Goal: Navigation & Orientation: Find specific page/section

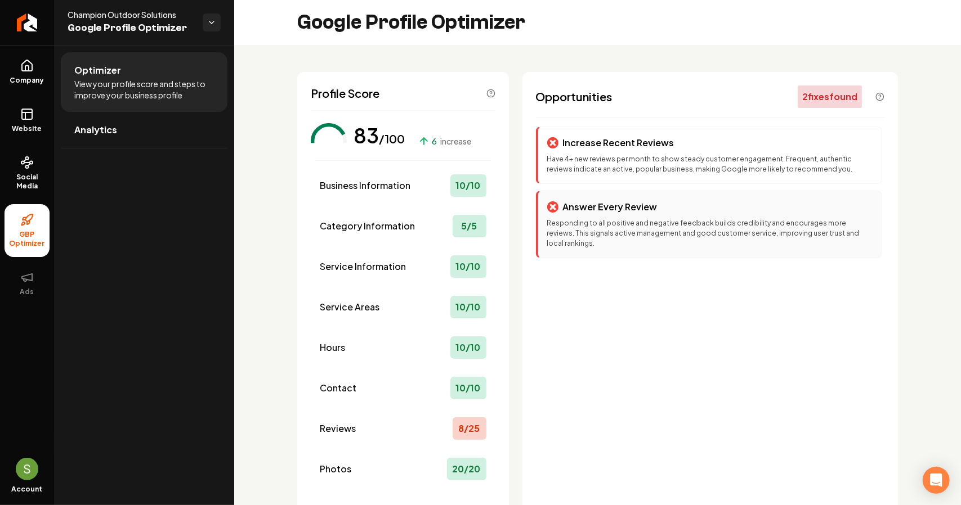
click at [610, 217] on div "Answer Every Review Responding to all positive and negative feedback builds cre…" at bounding box center [709, 225] width 346 height 68
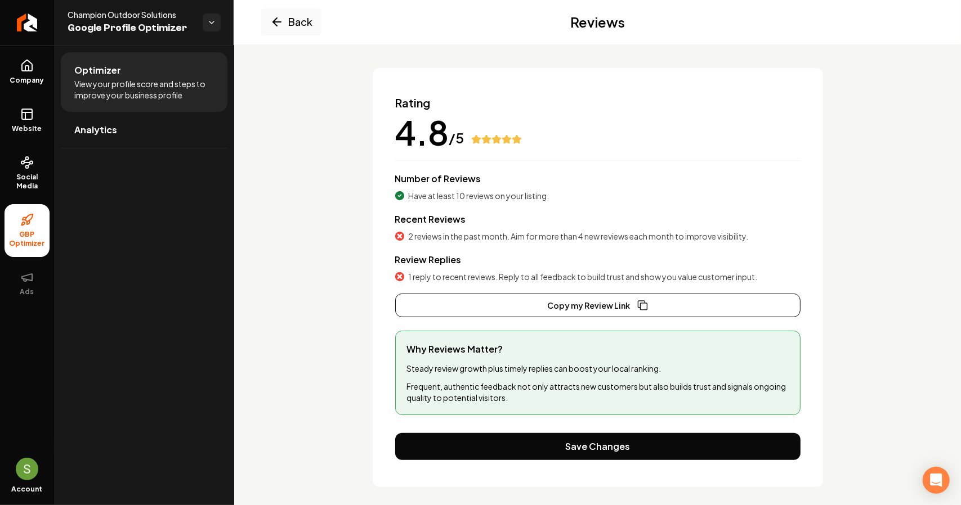
scroll to position [66, 0]
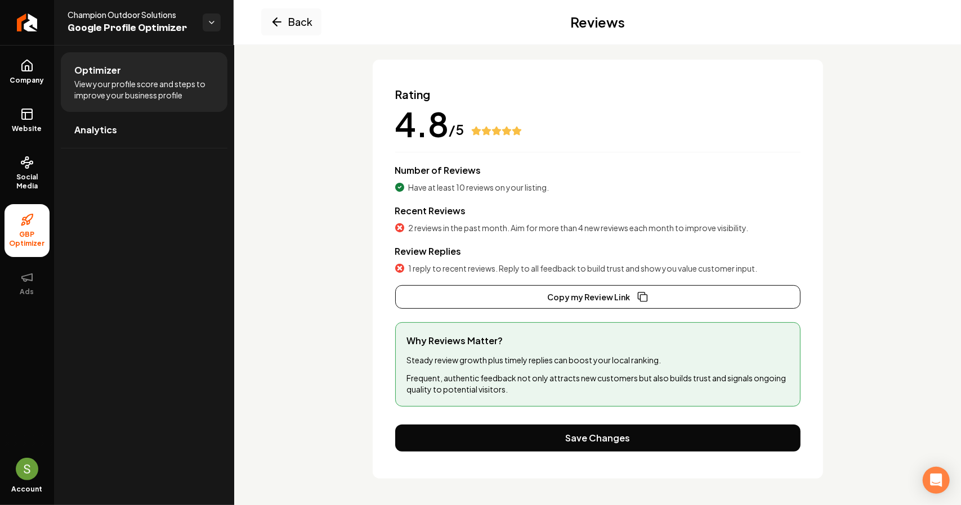
click at [440, 261] on div "Review Replies 1 reply to recent reviews. Reply to all feedback to build trust …" at bounding box center [597, 259] width 405 height 29
click at [449, 230] on span "2 reviews in the past month. Aim for more than 4 new reviews each month to impr…" at bounding box center [579, 227] width 340 height 11
click at [418, 190] on span "Have at least 10 reviews on your listing." at bounding box center [479, 187] width 141 height 11
drag, startPoint x: 522, startPoint y: 375, endPoint x: 671, endPoint y: 149, distance: 270.7
click at [522, 375] on p "Frequent, authentic feedback not only attracts new customers but also builds tr…" at bounding box center [598, 384] width 382 height 23
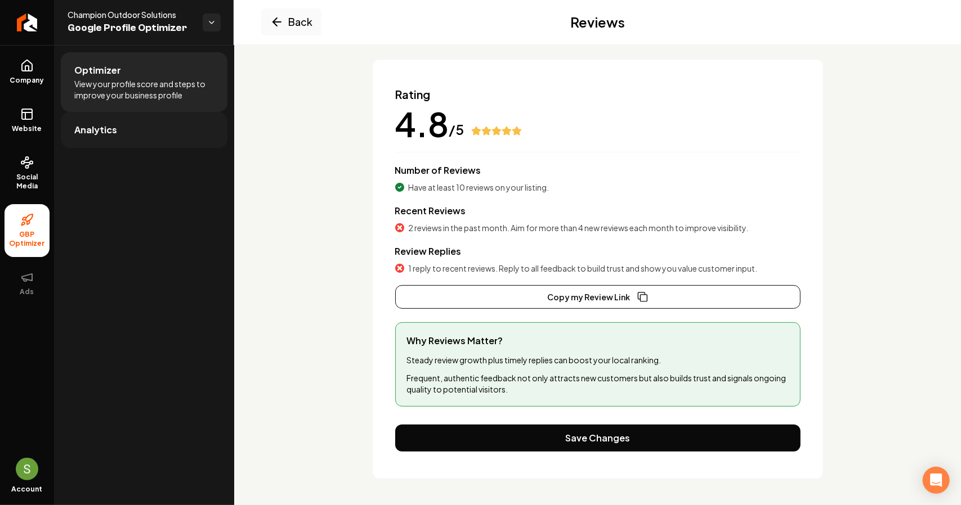
click at [88, 136] on span "Analytics" at bounding box center [95, 130] width 43 height 14
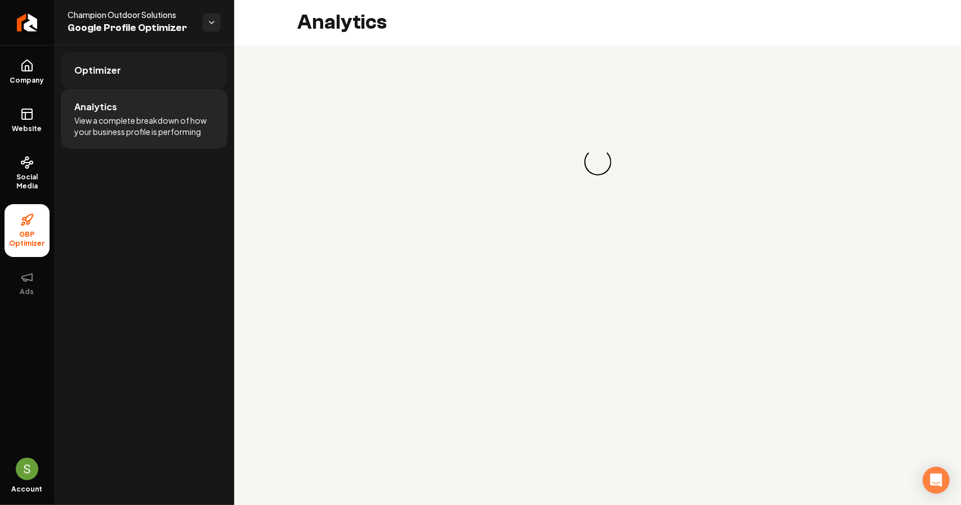
click at [116, 77] on link "Optimizer" at bounding box center [144, 70] width 167 height 36
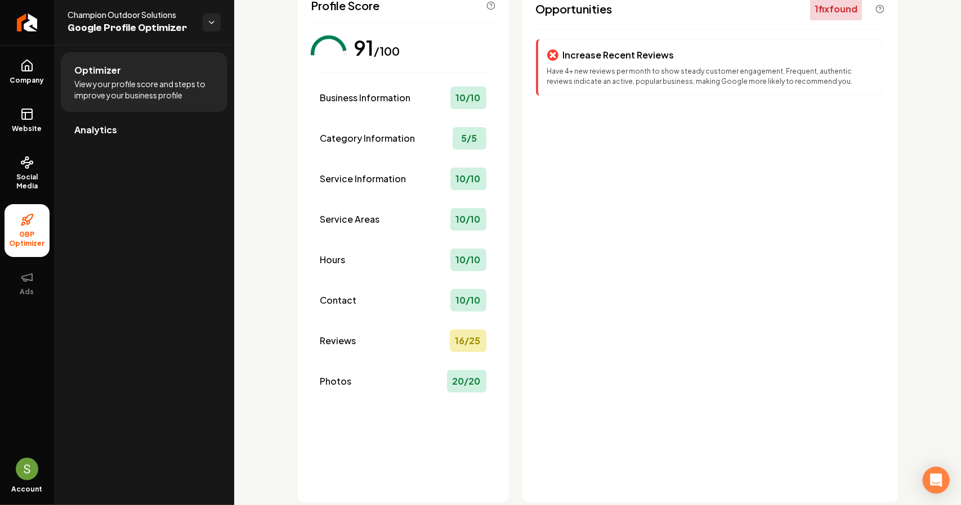
scroll to position [112, 0]
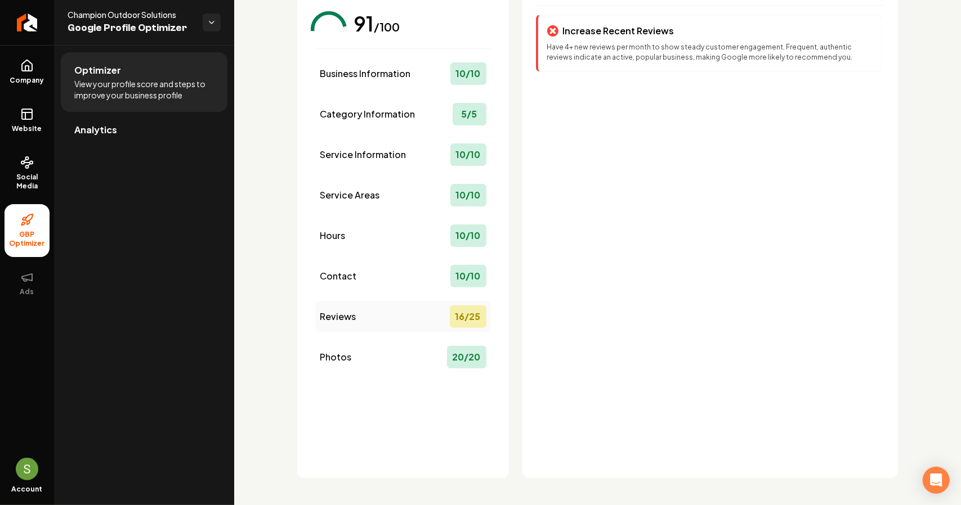
click at [472, 319] on div "16 / 25" at bounding box center [468, 317] width 37 height 23
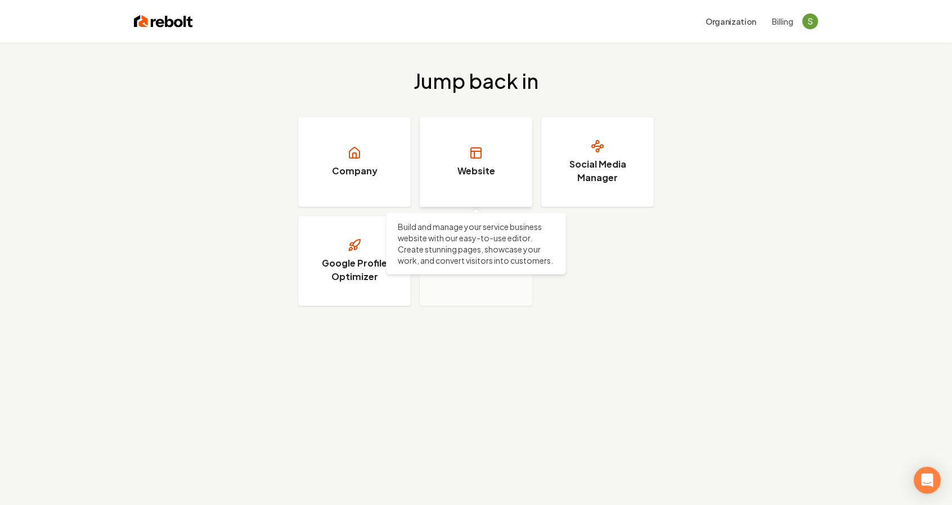
click at [442, 162] on link "Website" at bounding box center [476, 162] width 113 height 90
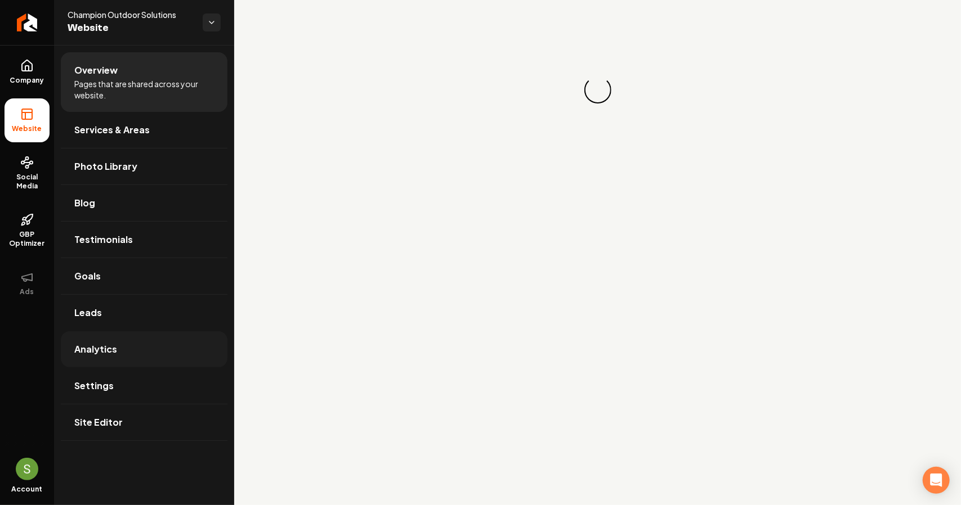
click at [159, 350] on link "Analytics" at bounding box center [144, 350] width 167 height 36
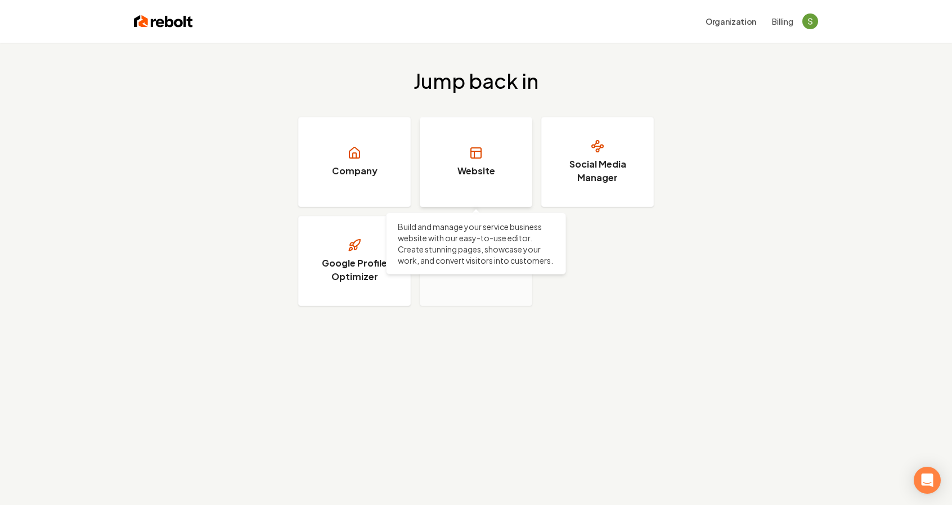
click at [490, 155] on link "Website" at bounding box center [476, 162] width 113 height 90
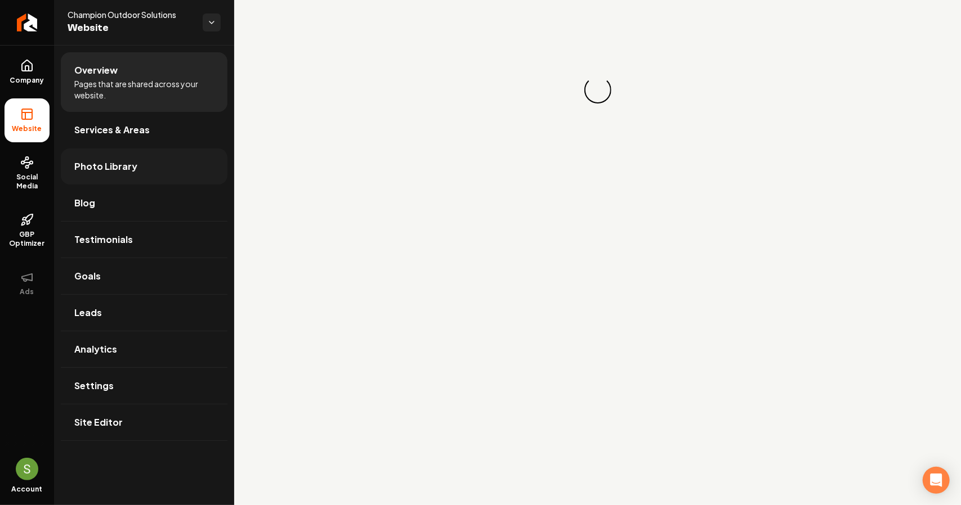
click at [123, 167] on span "Photo Library" at bounding box center [105, 167] width 63 height 14
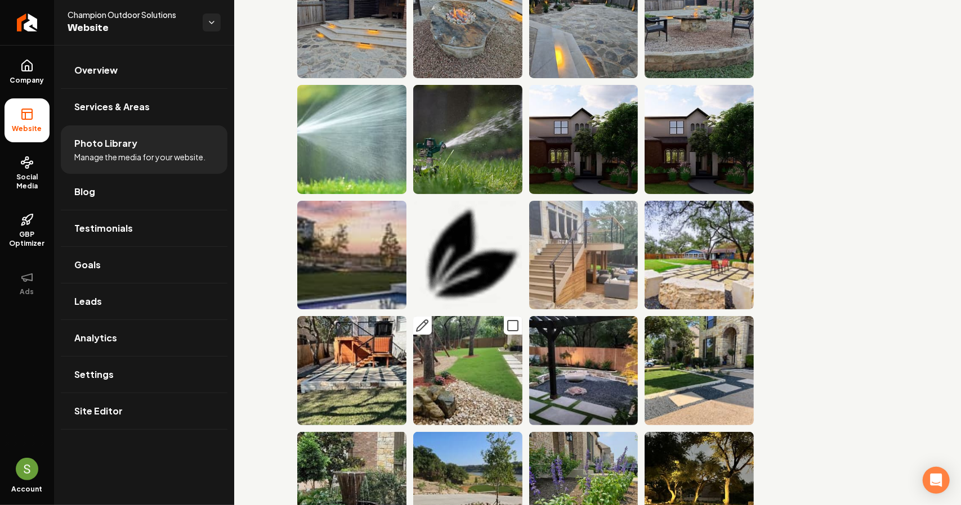
scroll to position [2758, 0]
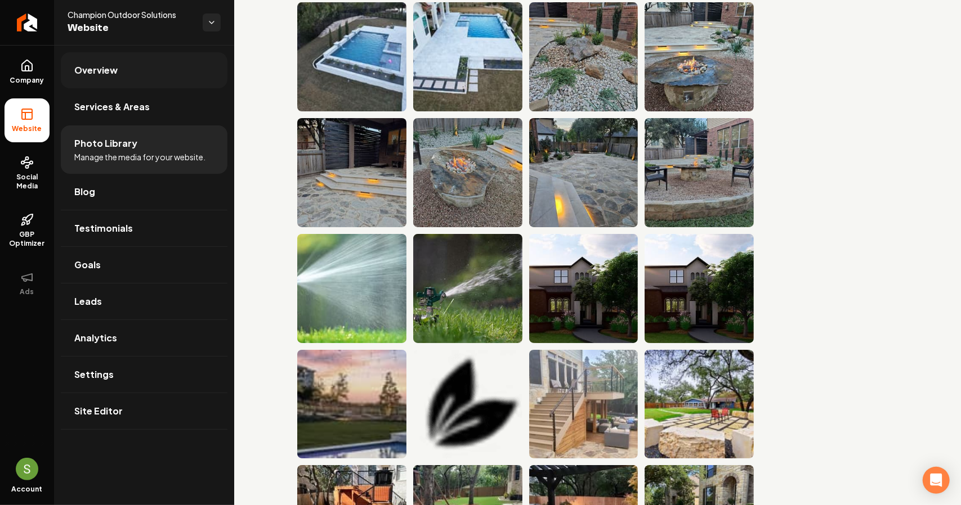
click at [135, 69] on link "Overview" at bounding box center [144, 70] width 167 height 36
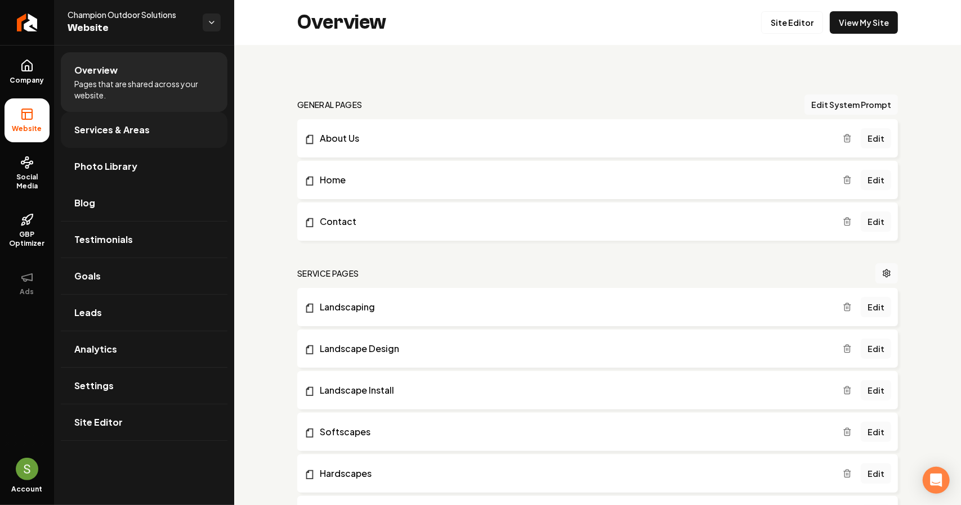
click at [113, 133] on span "Services & Areas" at bounding box center [111, 130] width 75 height 14
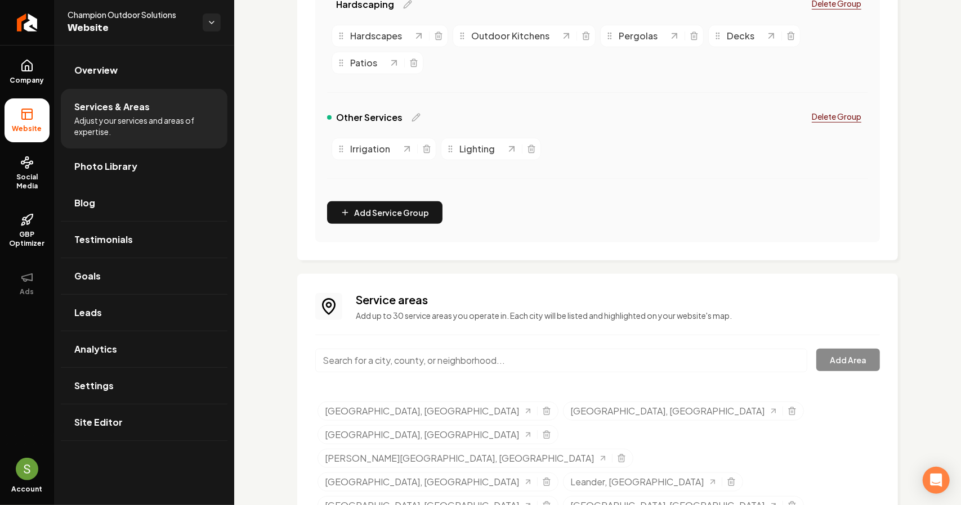
scroll to position [414, 0]
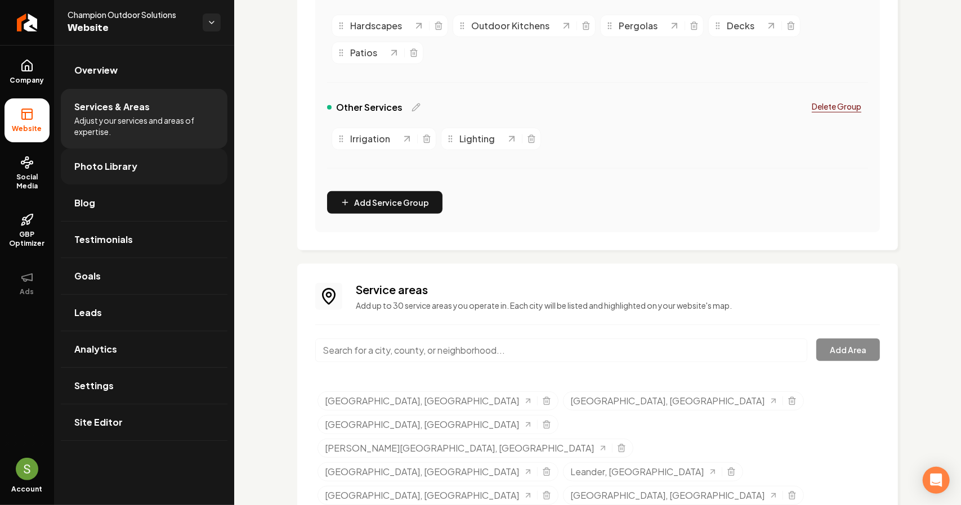
click at [143, 167] on link "Photo Library" at bounding box center [144, 167] width 167 height 36
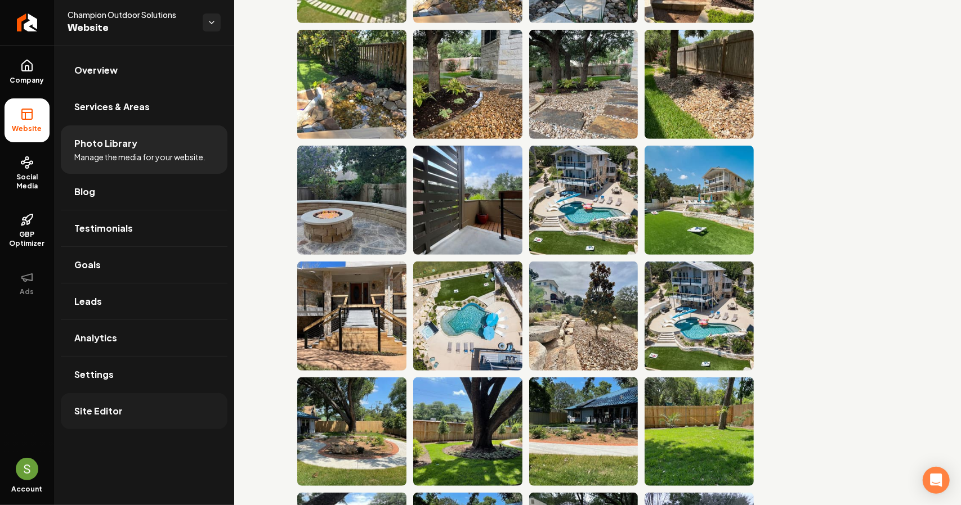
click at [112, 415] on span "Site Editor" at bounding box center [98, 412] width 48 height 14
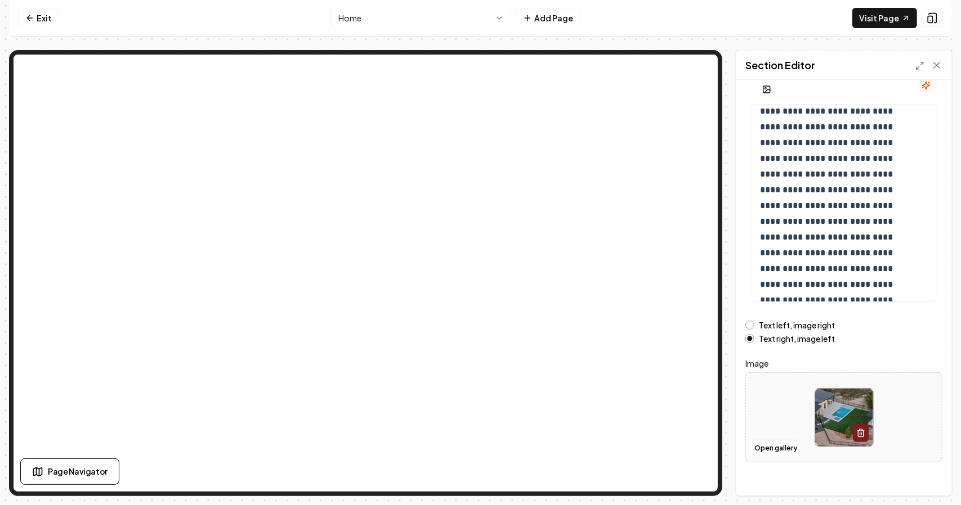
scroll to position [101, 0]
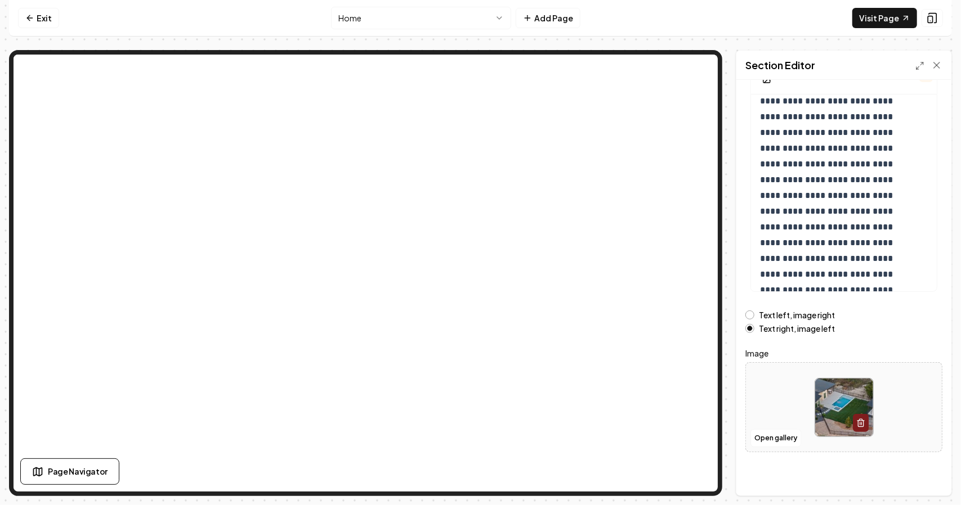
click at [826, 408] on img at bounding box center [844, 408] width 58 height 58
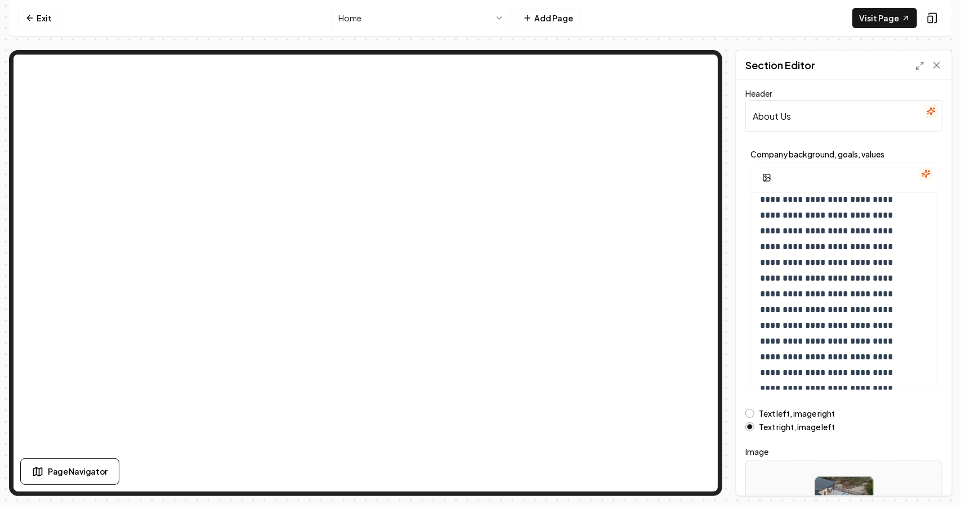
scroll to position [0, 0]
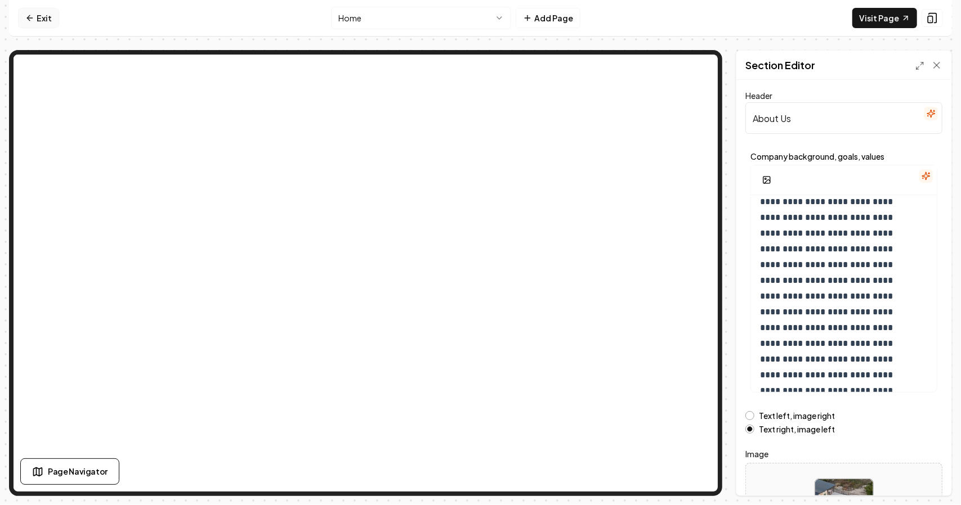
click at [23, 22] on link "Exit" at bounding box center [38, 18] width 41 height 20
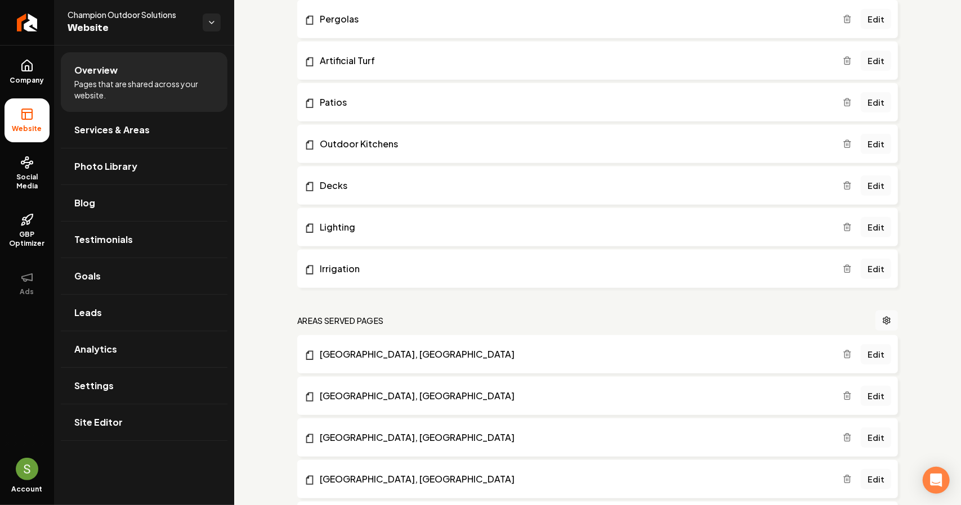
scroll to position [507, 0]
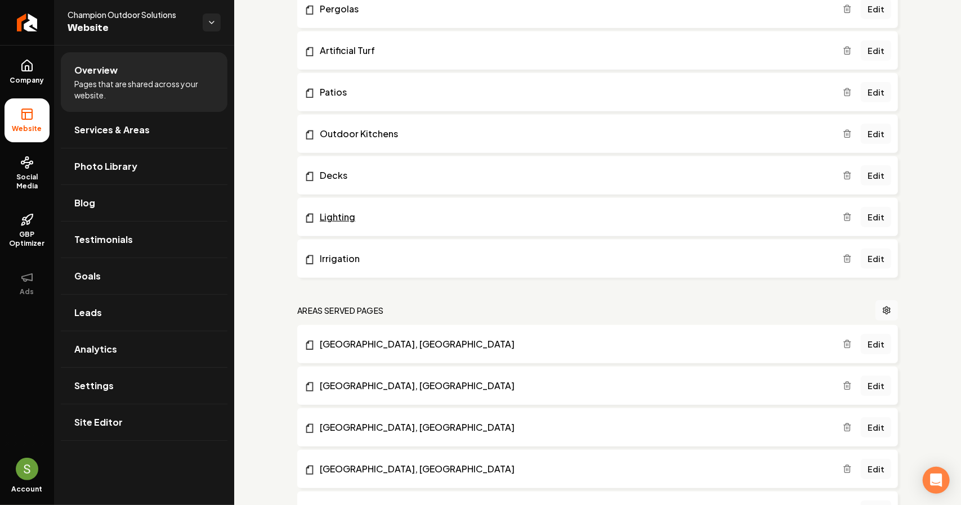
click at [400, 221] on link "Lighting" at bounding box center [573, 218] width 539 height 14
click at [29, 179] on span "Social Media" at bounding box center [27, 182] width 45 height 18
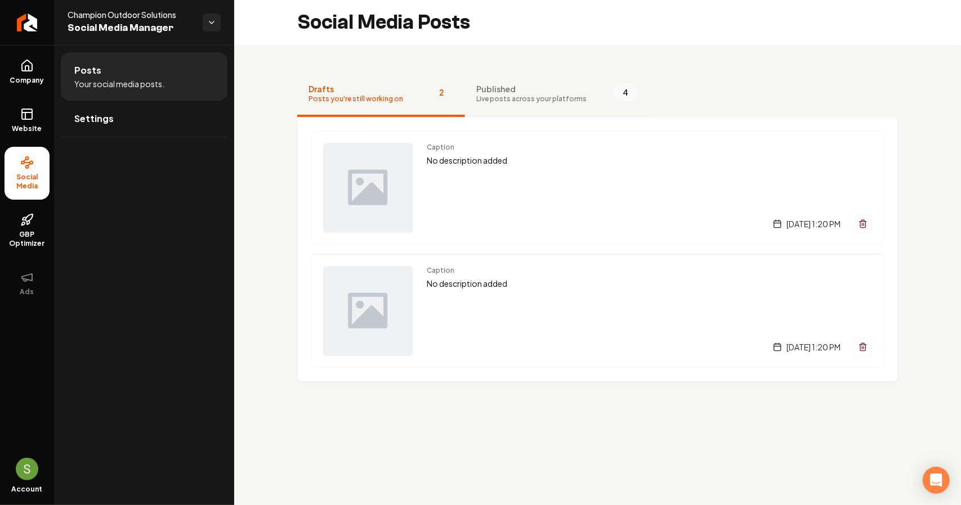
click at [520, 89] on span "Published" at bounding box center [531, 88] width 110 height 11
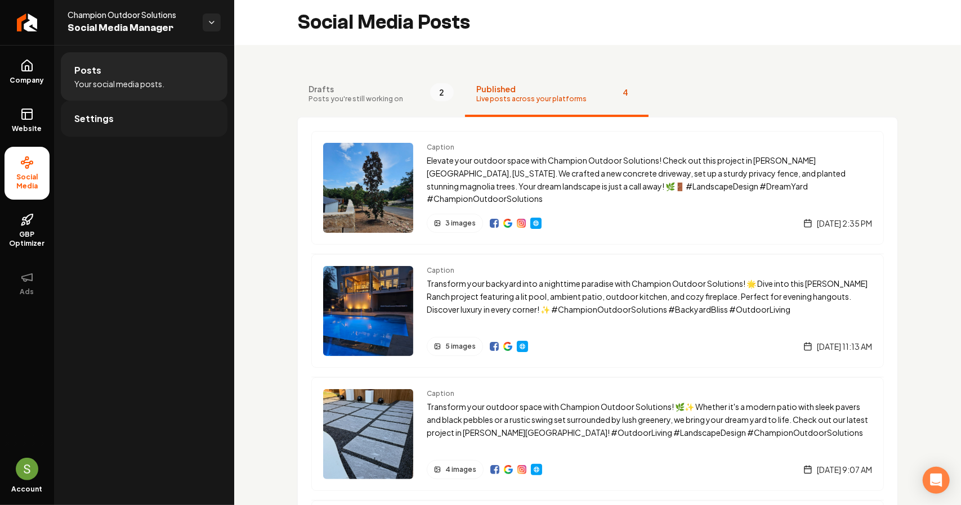
click at [74, 121] on span "Settings" at bounding box center [93, 119] width 39 height 14
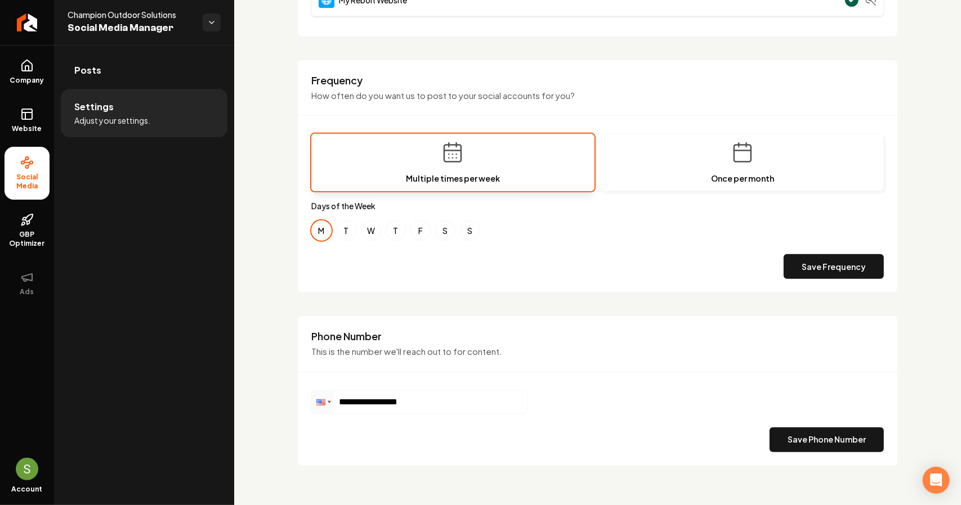
scroll to position [301, 0]
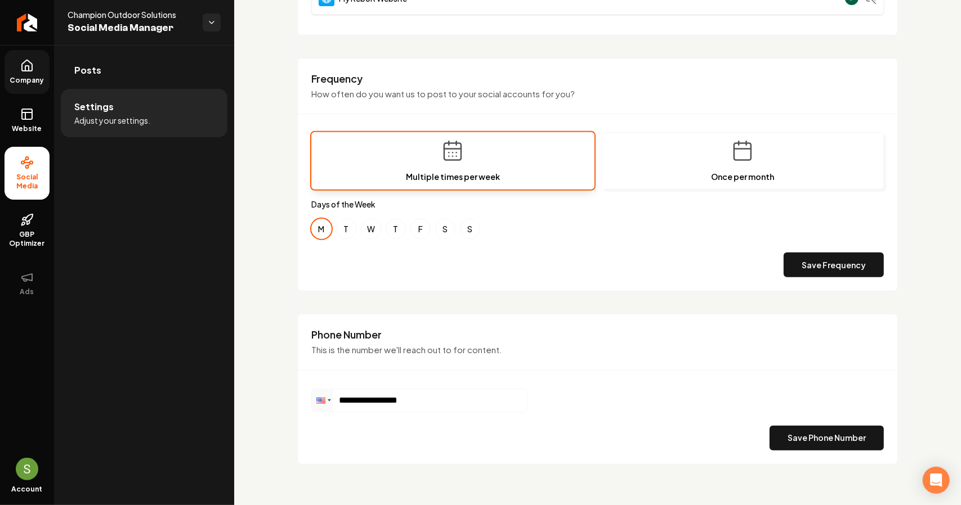
click at [32, 89] on link "Company" at bounding box center [27, 72] width 45 height 44
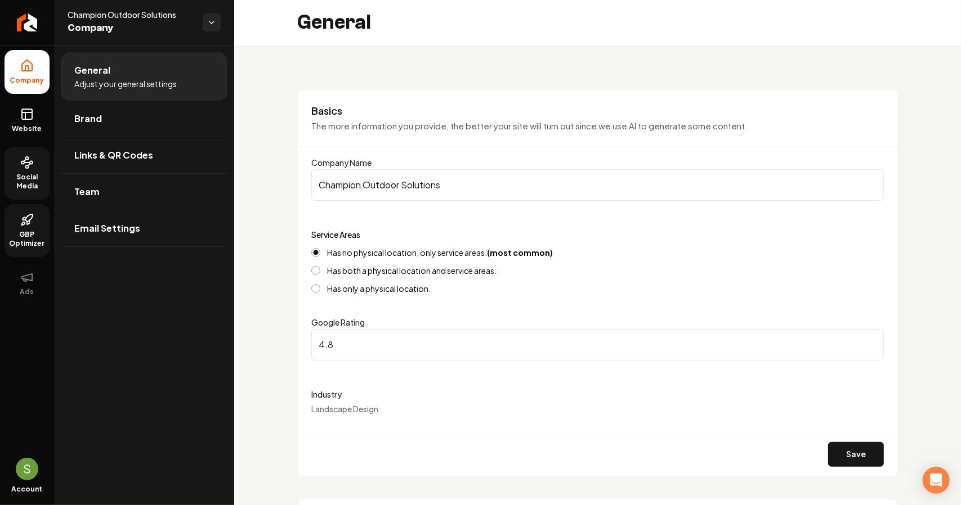
click at [27, 223] on icon at bounding box center [28, 223] width 2 height 4
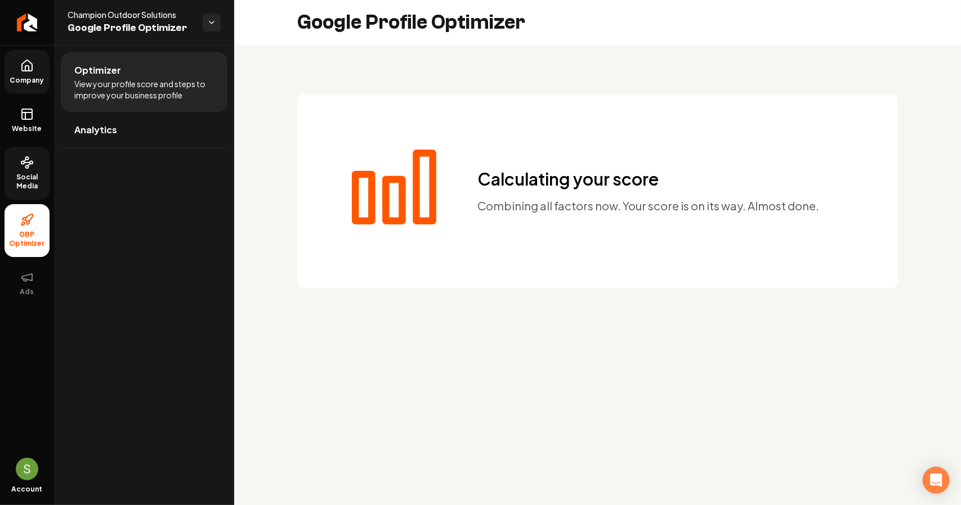
click at [33, 183] on span "Social Media" at bounding box center [27, 182] width 45 height 18
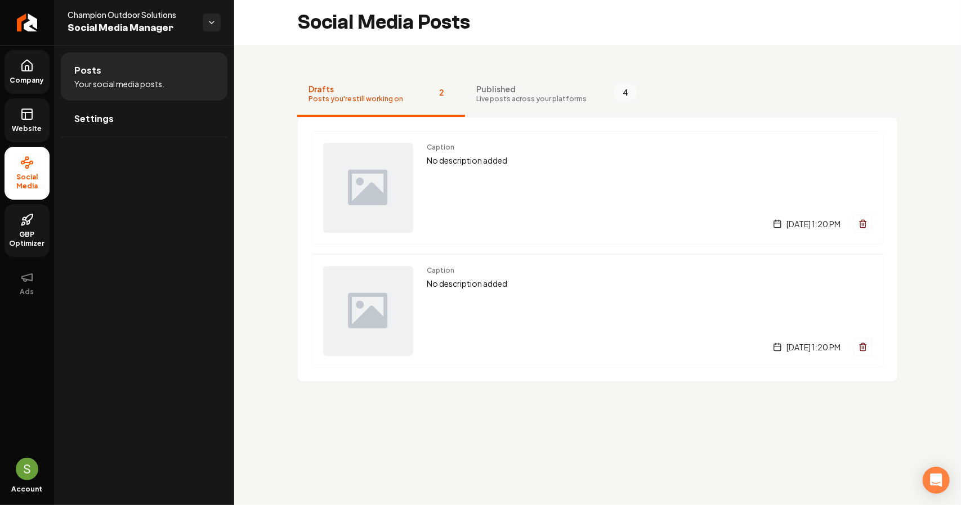
click at [28, 118] on icon at bounding box center [27, 115] width 14 height 14
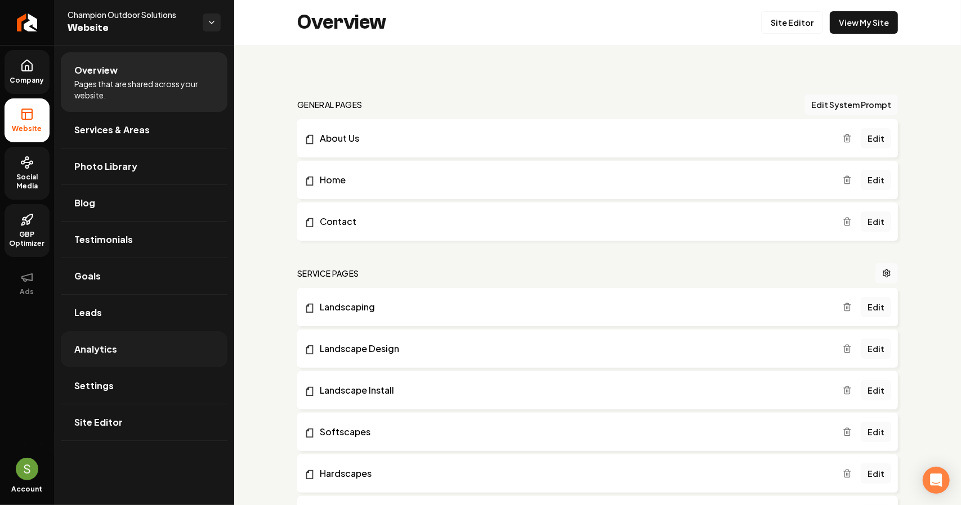
click at [160, 357] on link "Analytics" at bounding box center [144, 350] width 167 height 36
